Goal: Transaction & Acquisition: Purchase product/service

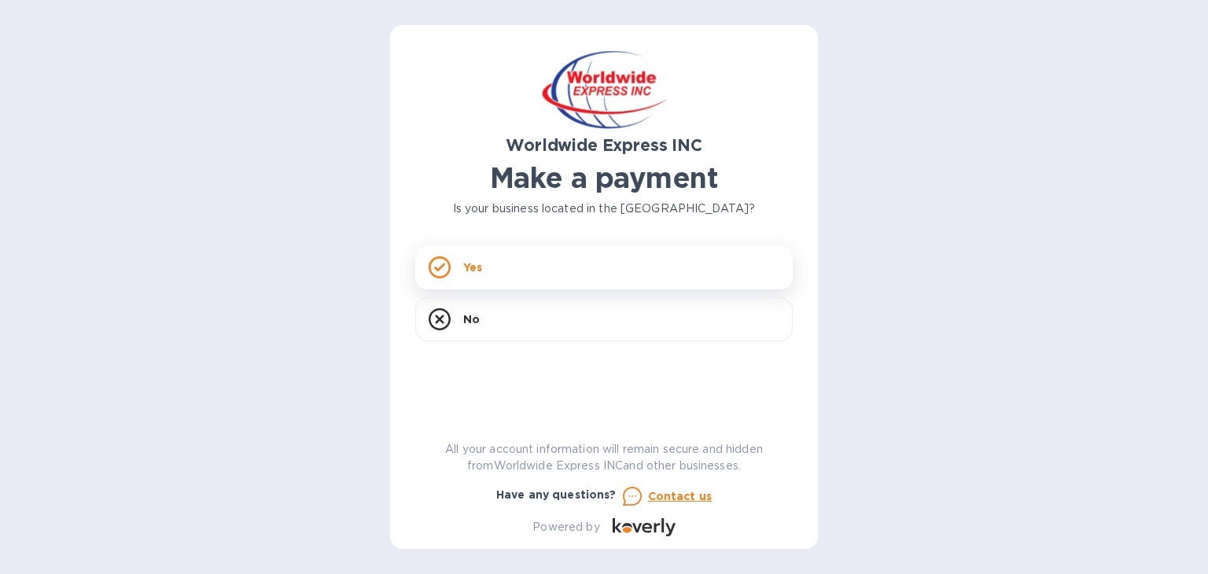
click at [512, 254] on div "Yes" at bounding box center [604, 267] width 378 height 44
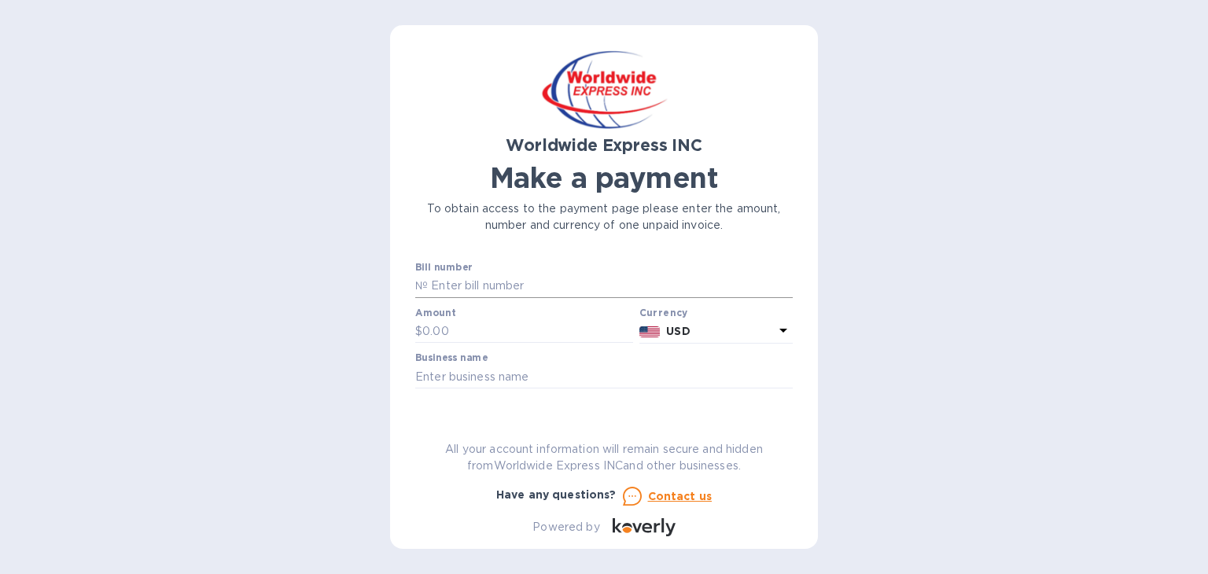
click at [497, 284] on input "text" at bounding box center [610, 287] width 365 height 24
type input "B00022800/A"
click at [455, 332] on input "text" at bounding box center [527, 332] width 211 height 24
type input "500"
click at [483, 378] on input "text" at bounding box center [604, 377] width 378 height 24
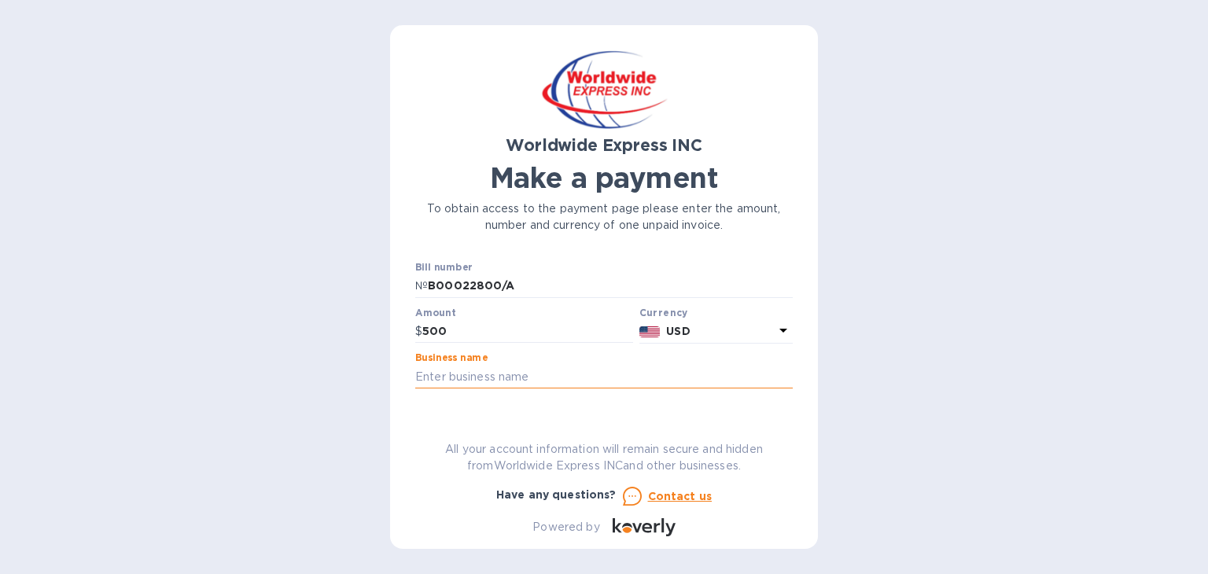
type input "Professional Stone, LLC"
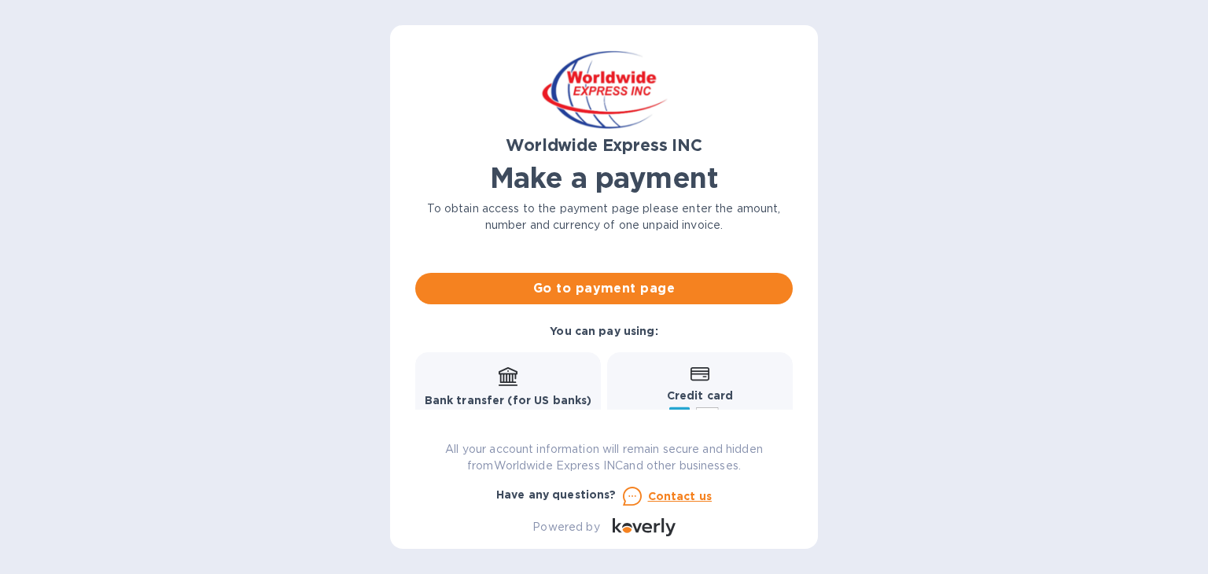
scroll to position [152, 0]
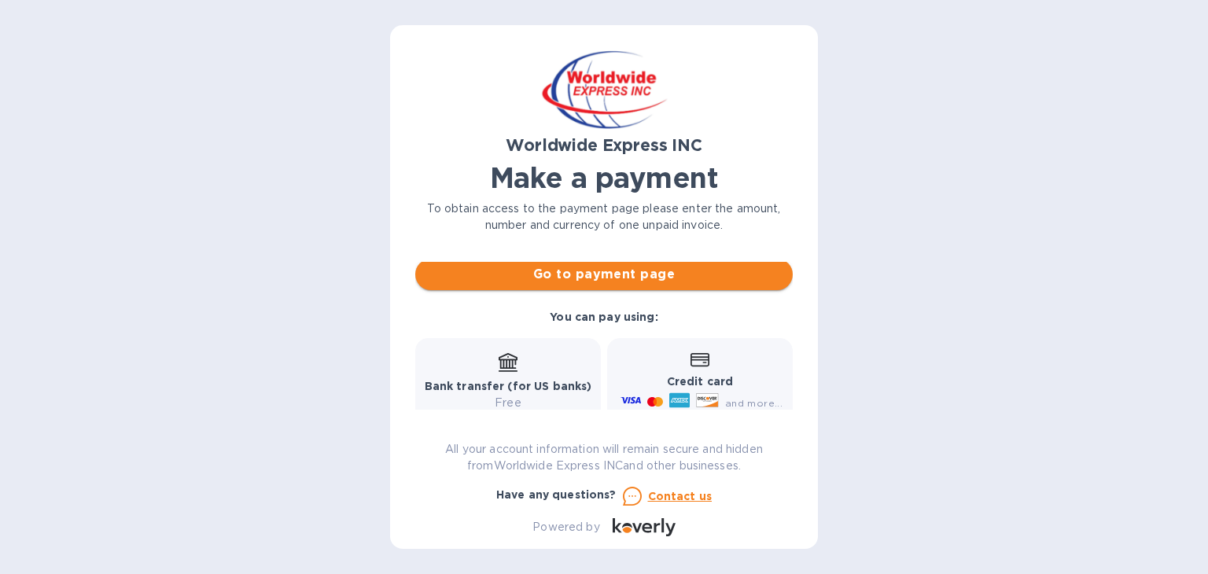
click at [616, 273] on span "Go to payment page" at bounding box center [604, 274] width 352 height 19
